Goal: Task Accomplishment & Management: Complete application form

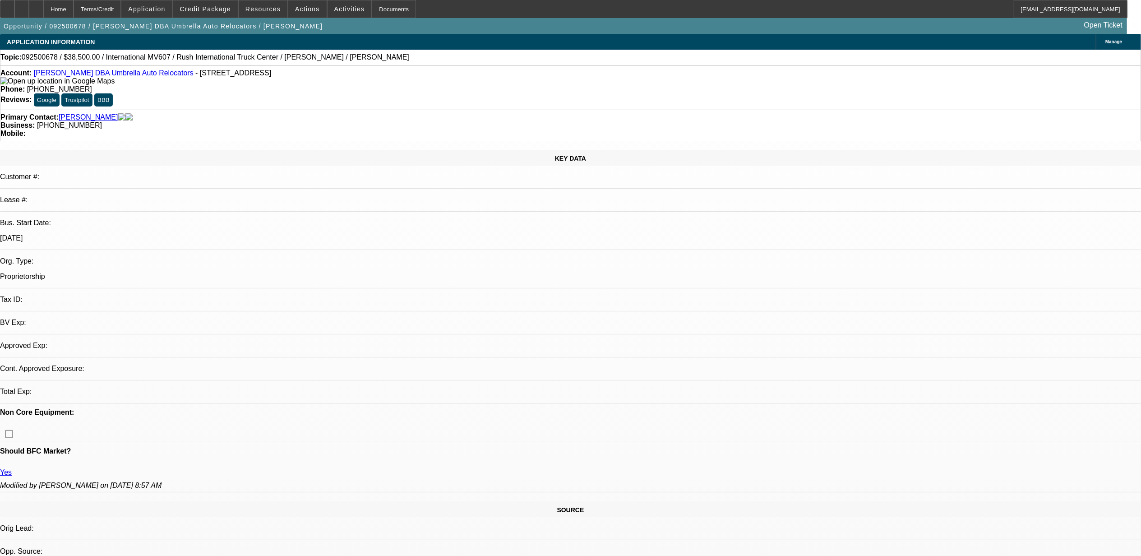
select select "0"
select select "2"
select select "0.1"
select select "1"
select select "2"
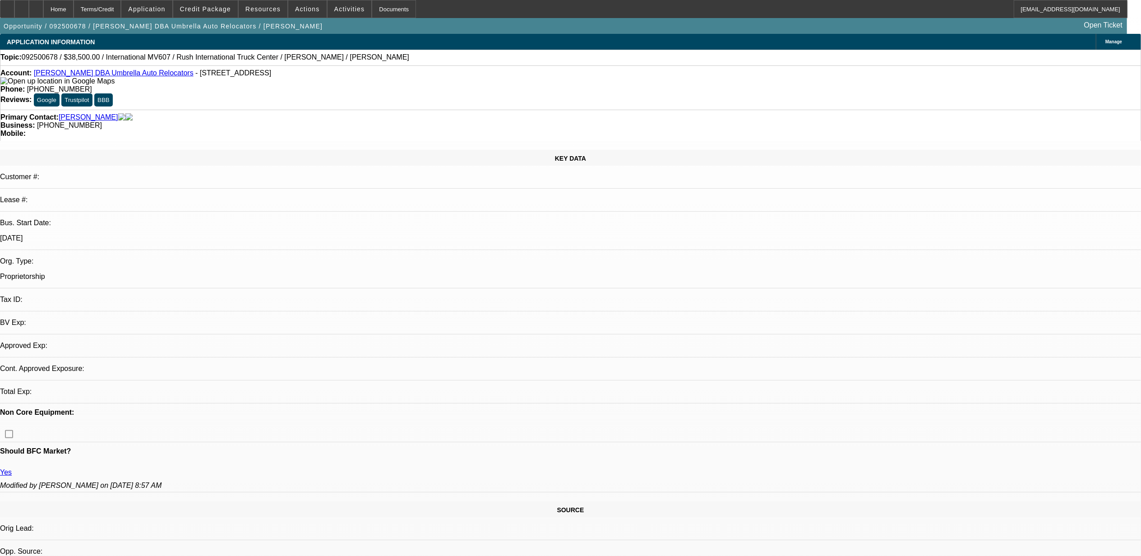
select select "4"
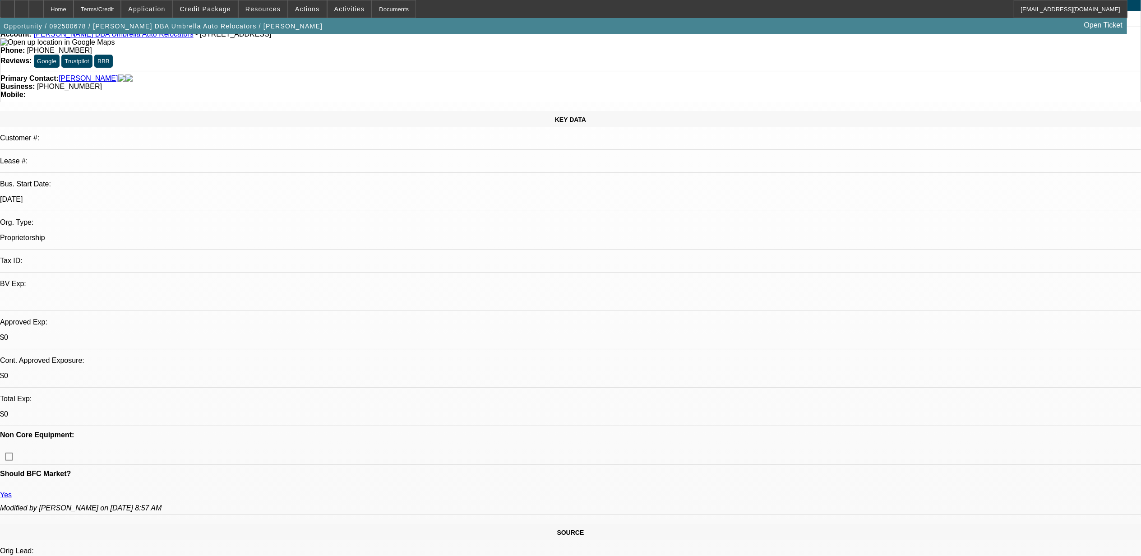
scroll to position [60, 0]
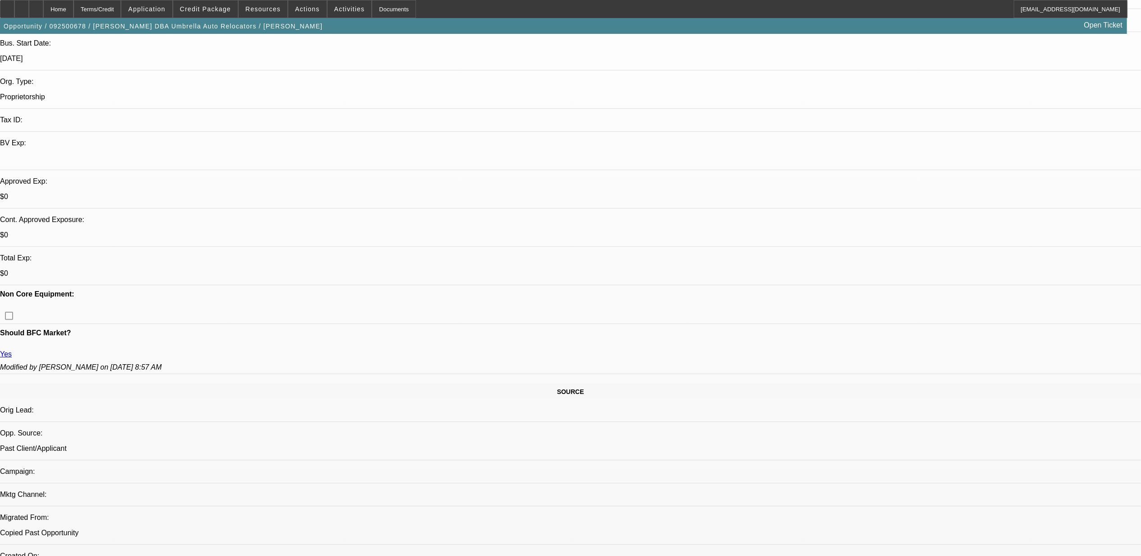
scroll to position [180, 0]
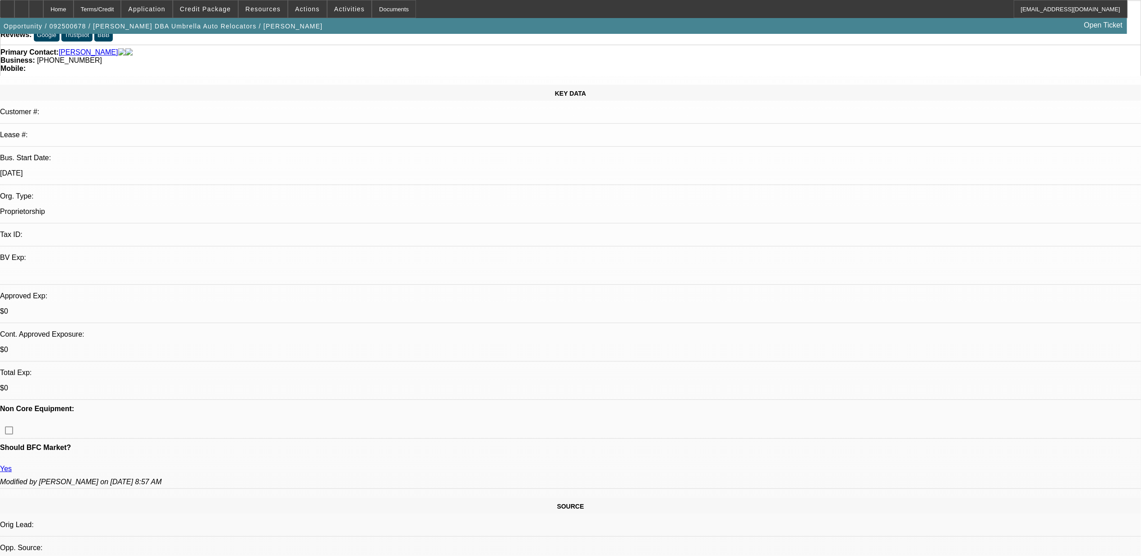
scroll to position [0, 0]
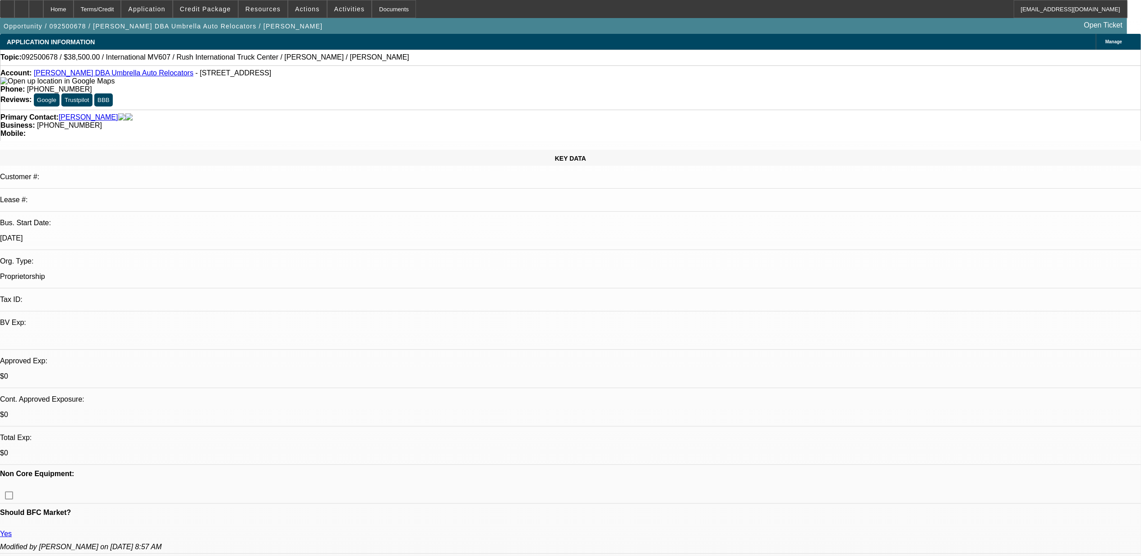
drag, startPoint x: 158, startPoint y: 162, endPoint x: 130, endPoint y: 166, distance: 28.2
click at [130, 219] on div "Bus. Start Date: 3/1/23" at bounding box center [570, 234] width 1141 height 31
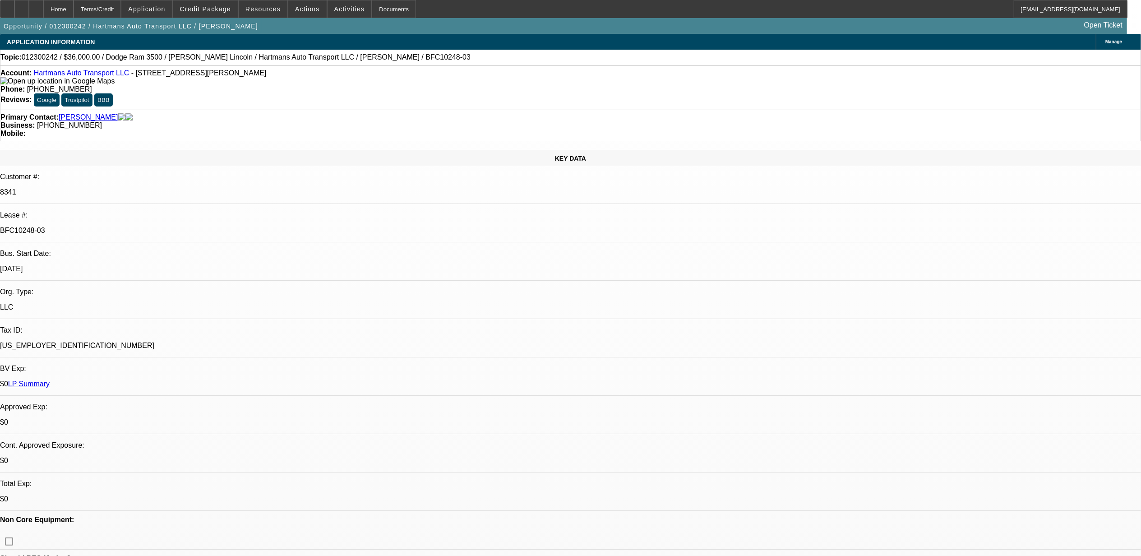
select select "0"
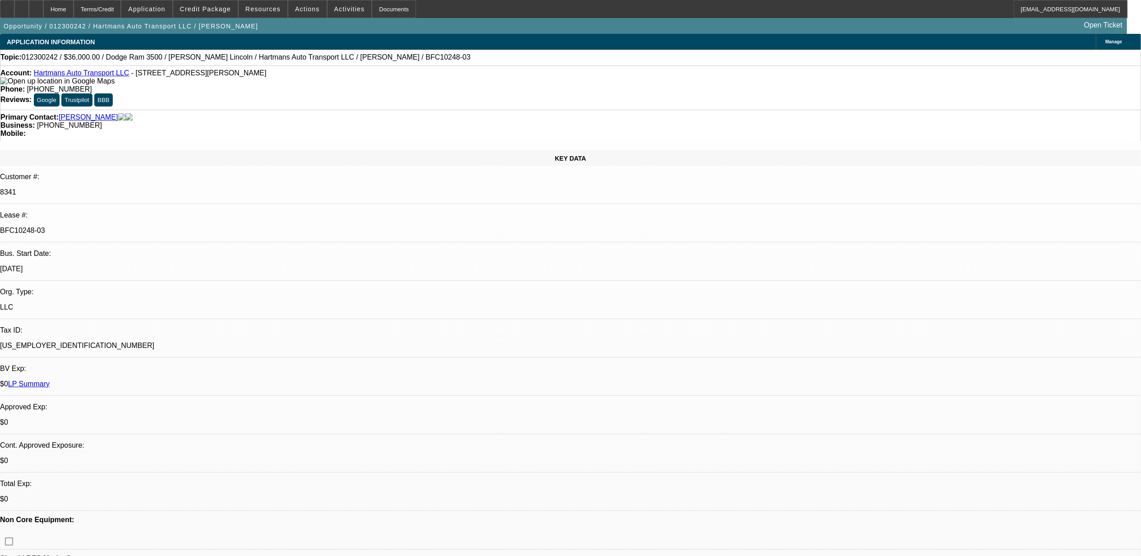
select select "0"
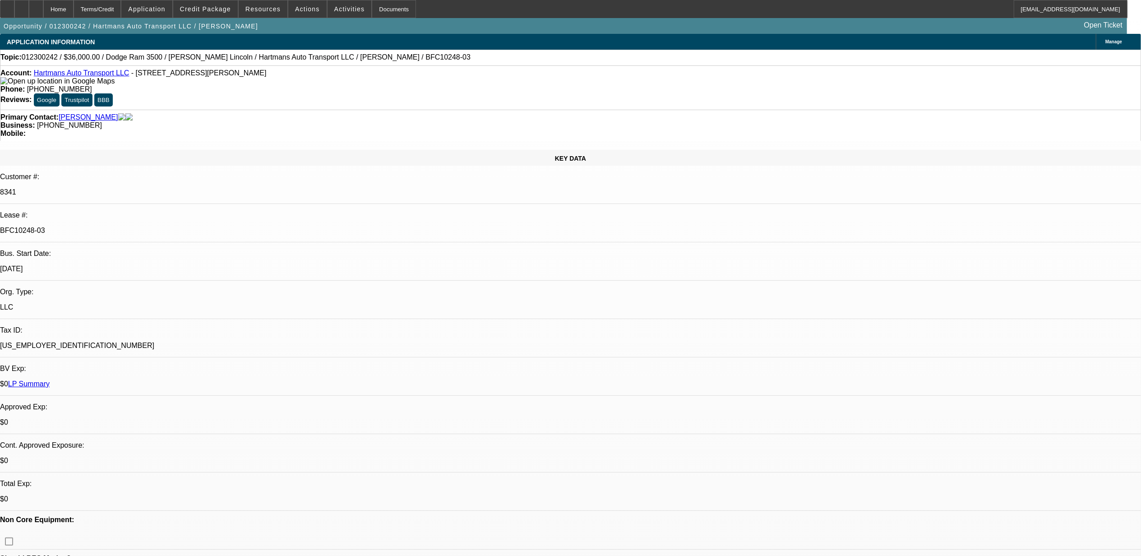
select select "0"
select select "1"
select select "3"
select select "6"
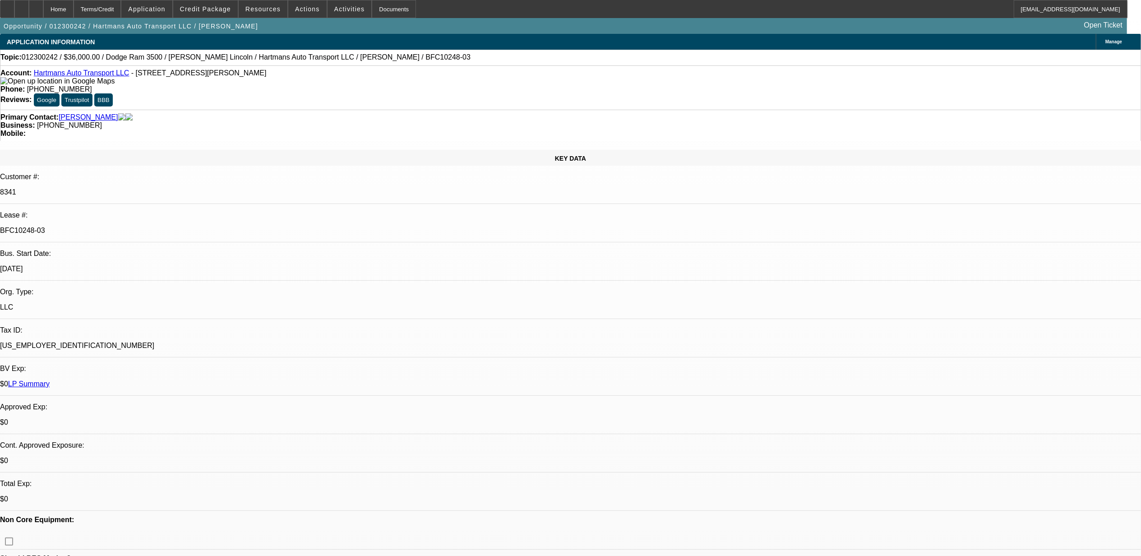
select select "1"
select select "3"
select select "6"
select select "1"
select select "3"
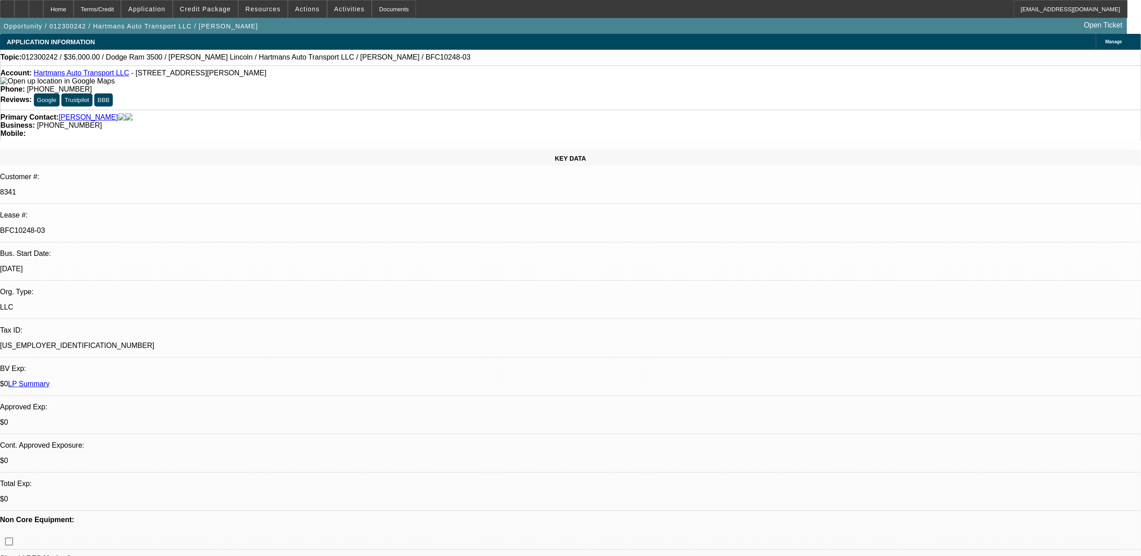
select select "6"
select select "1"
select select "6"
click at [50, 380] on link "LP Summary" at bounding box center [29, 384] width 42 height 8
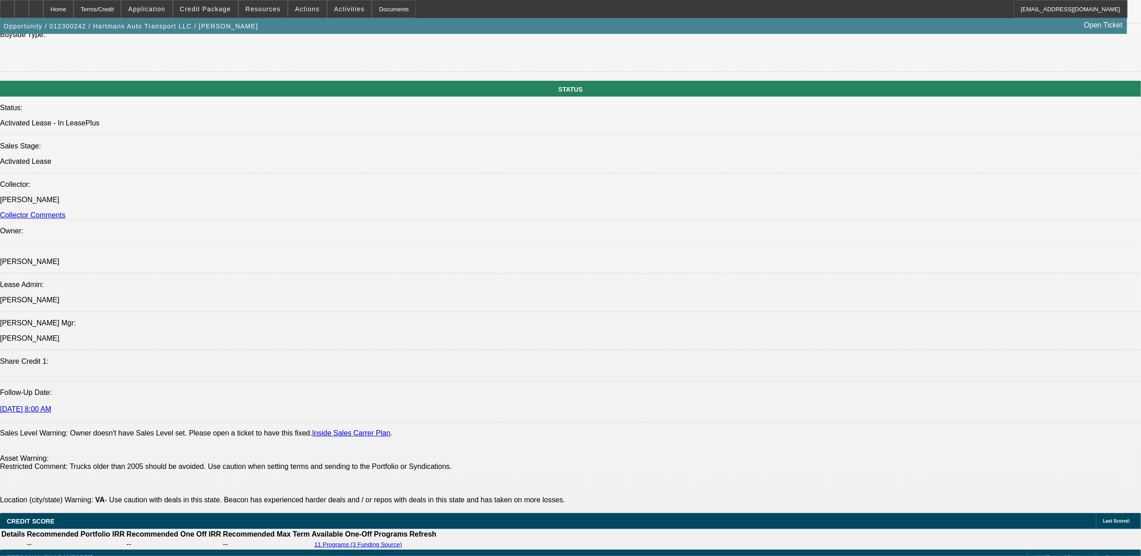
scroll to position [1143, 0]
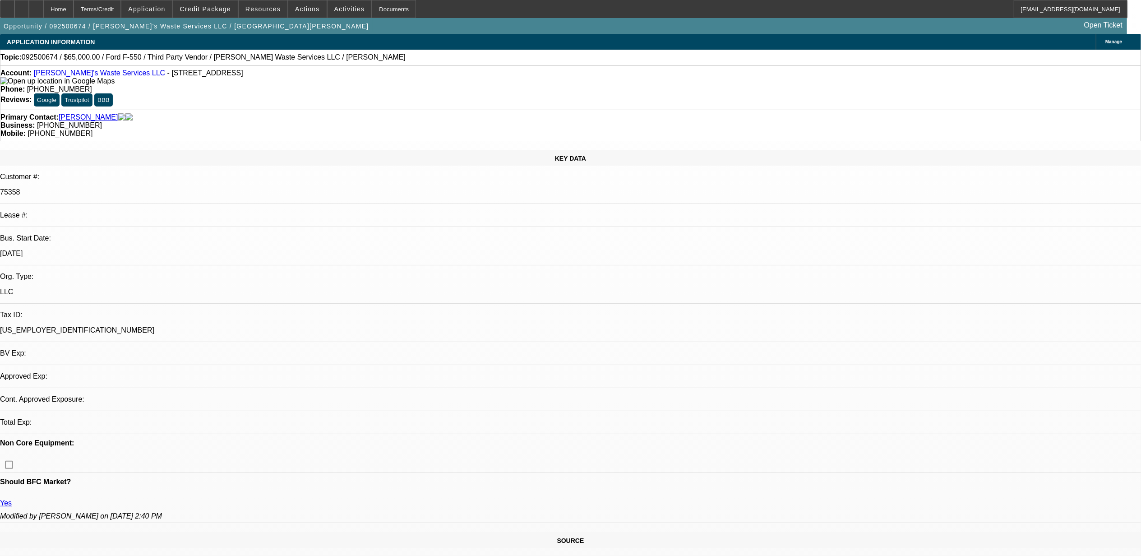
select select "0"
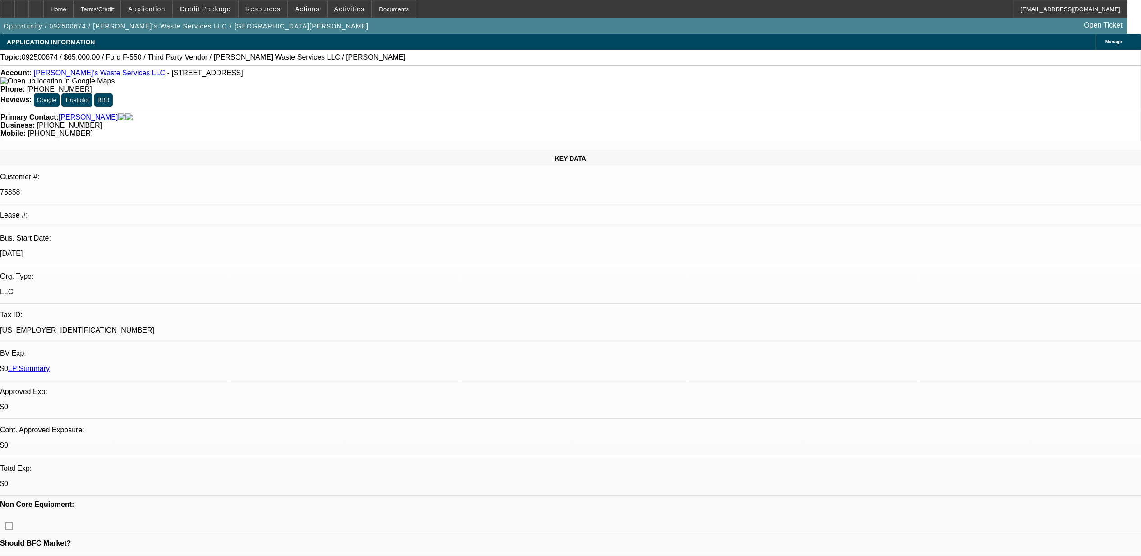
select select "1"
select select "6"
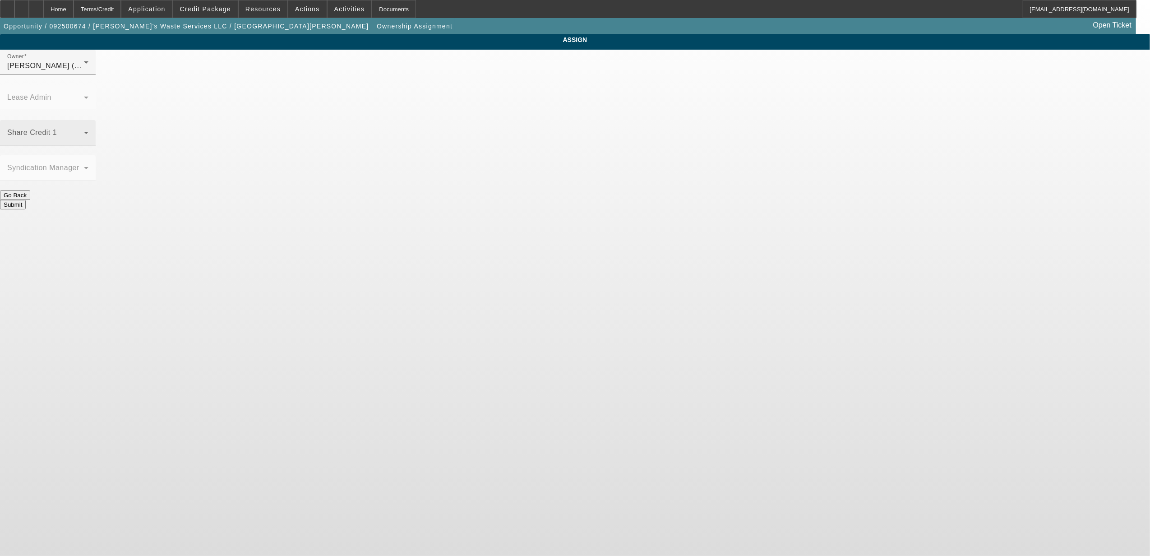
drag, startPoint x: 472, startPoint y: 100, endPoint x: 477, endPoint y: 102, distance: 5.7
click at [88, 120] on div "Share Credit 1" at bounding box center [47, 132] width 81 height 25
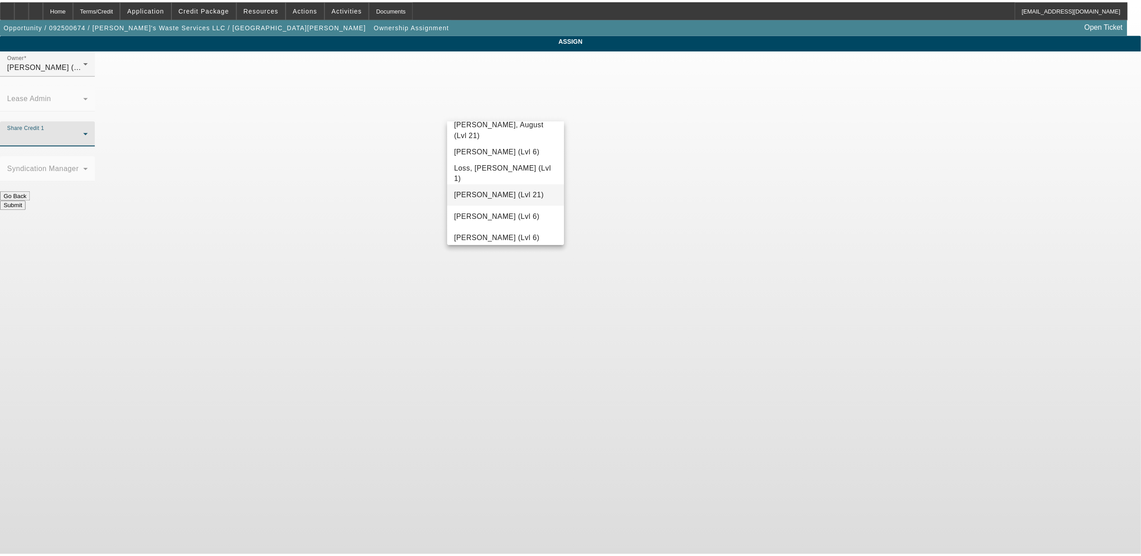
scroll to position [676, 0]
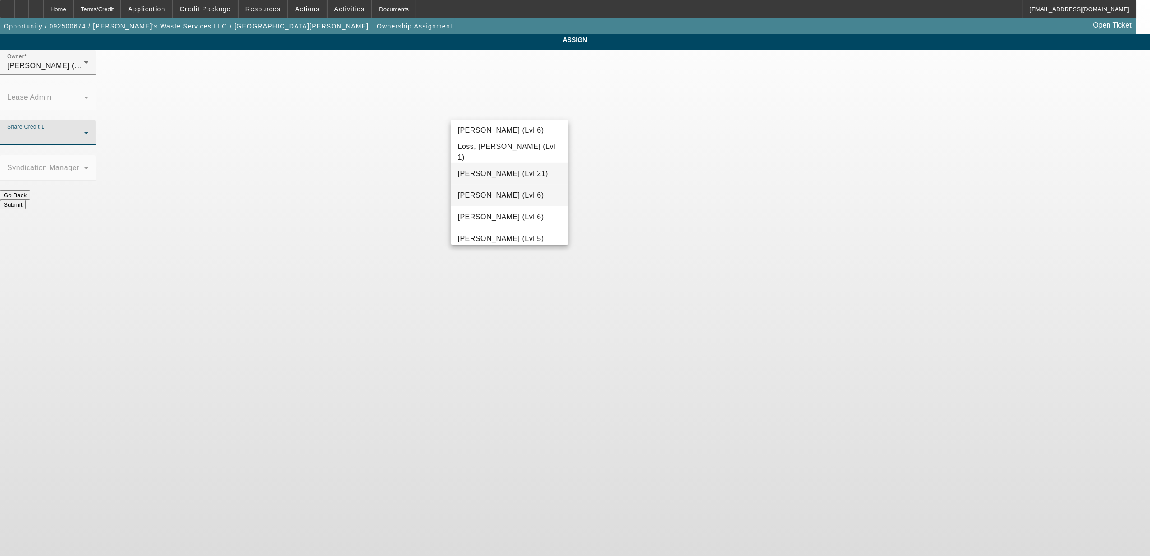
click at [511, 199] on span "Mansfield, Jeff (Lvl 6)" at bounding box center [501, 195] width 86 height 11
click at [26, 200] on button "Submit" at bounding box center [13, 204] width 26 height 9
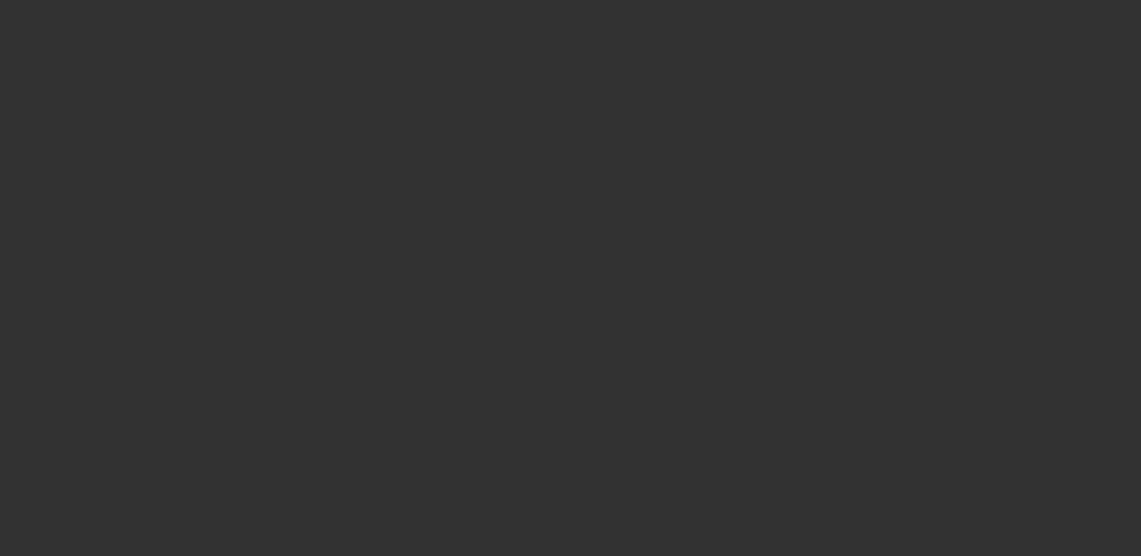
select select "0"
select select "6"
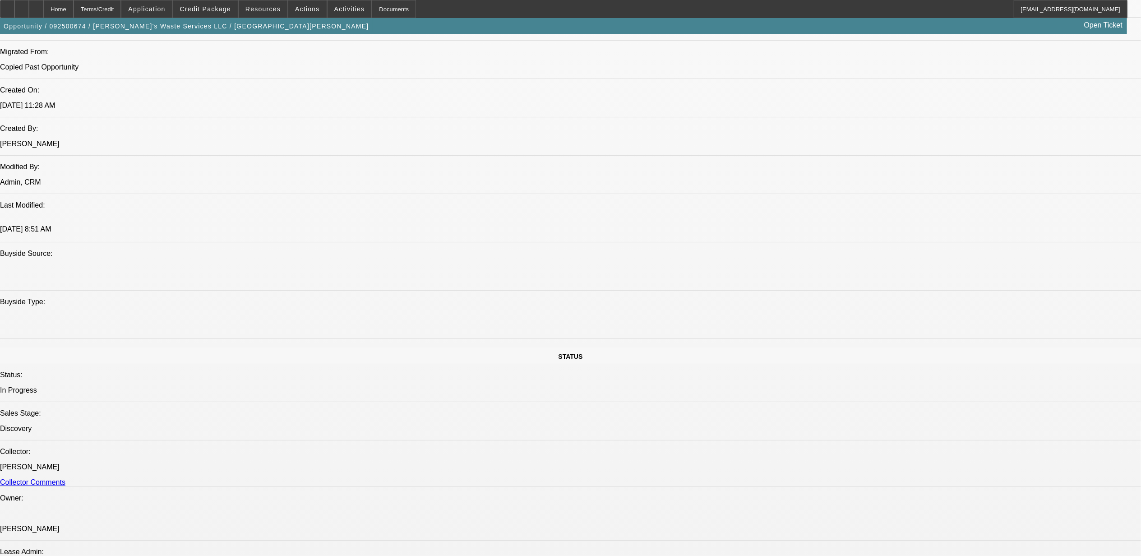
scroll to position [481, 0]
